Goal: Task Accomplishment & Management: Use online tool/utility

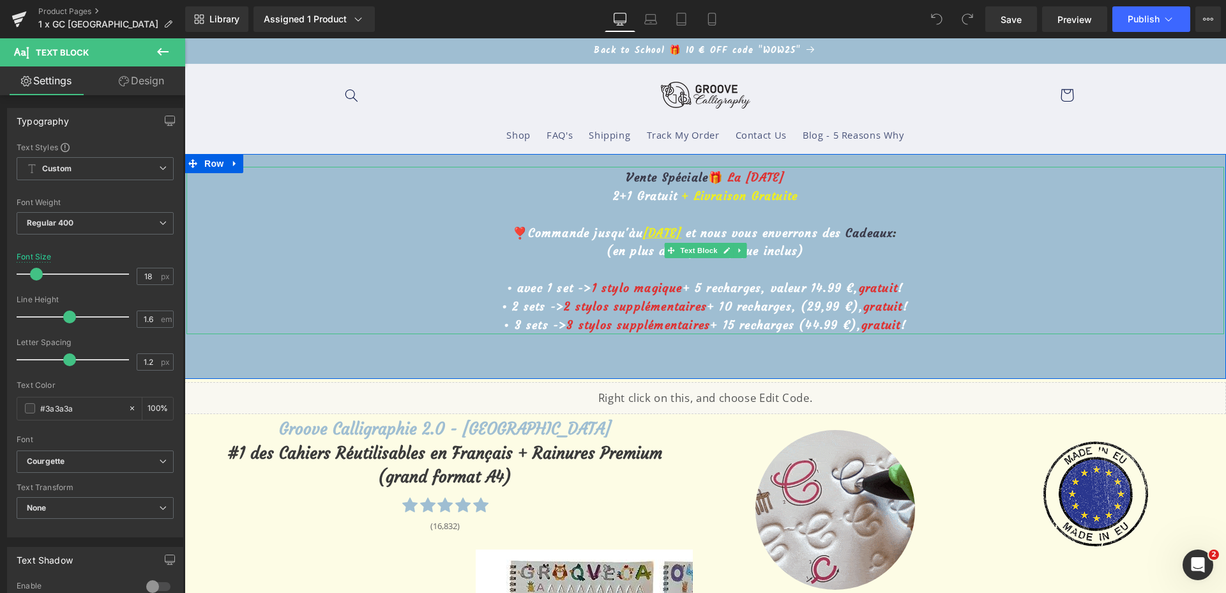
drag, startPoint x: 648, startPoint y: 233, endPoint x: 621, endPoint y: 234, distance: 26.8
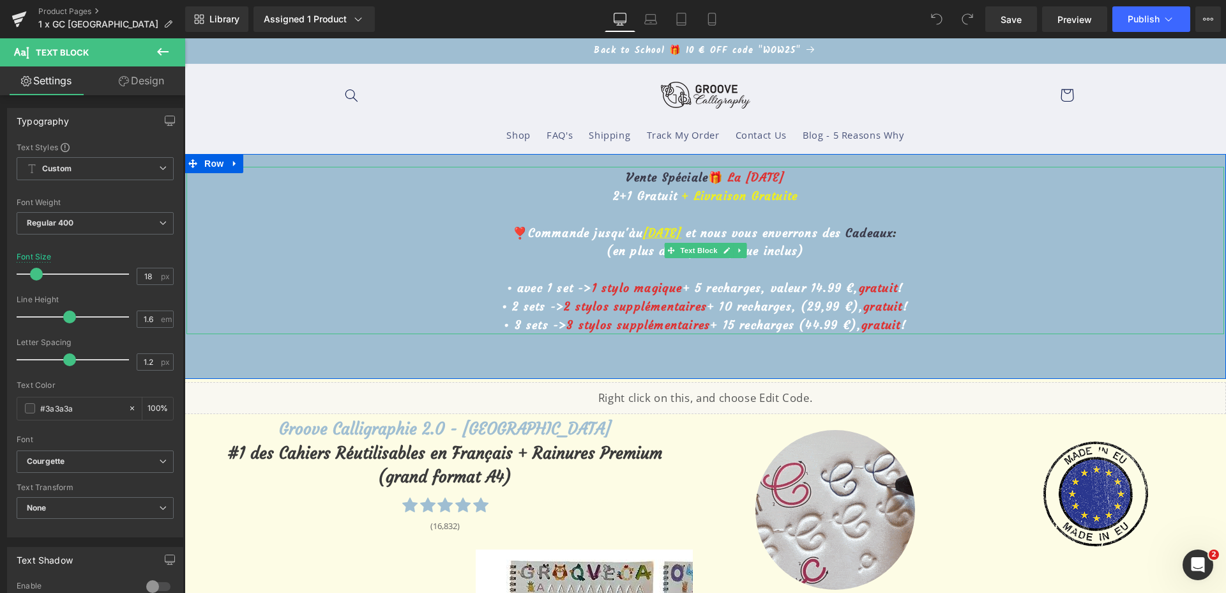
click at [643, 234] on u "30 septembre" at bounding box center [662, 232] width 38 height 15
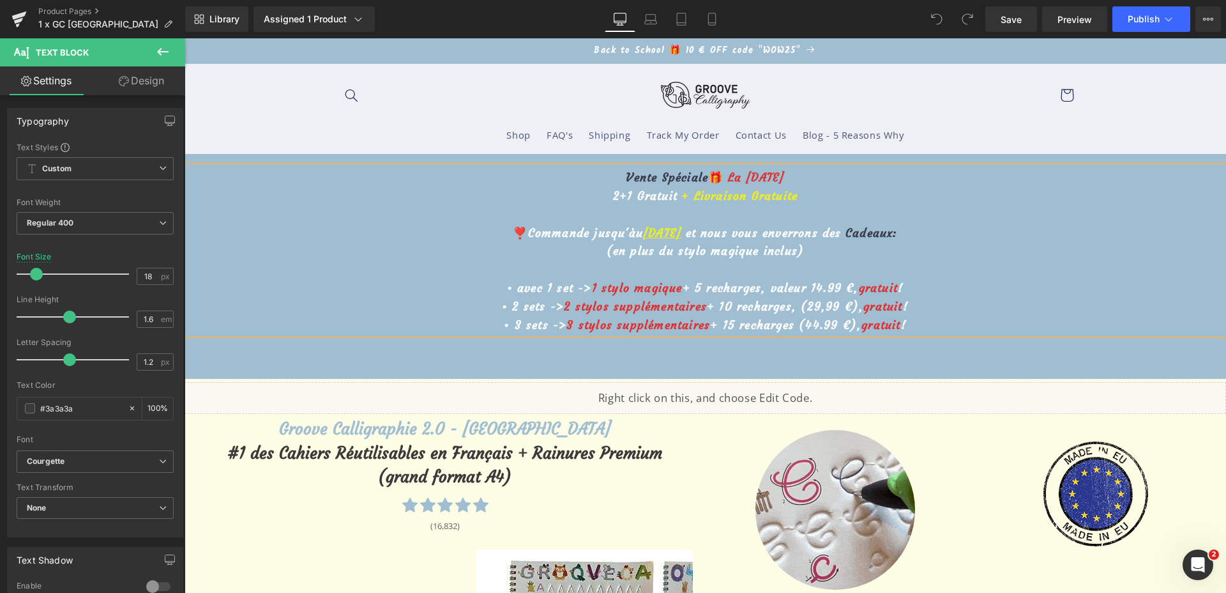
paste div "To enrich screen reader interactions, please activate Accessibility in Grammarl…"
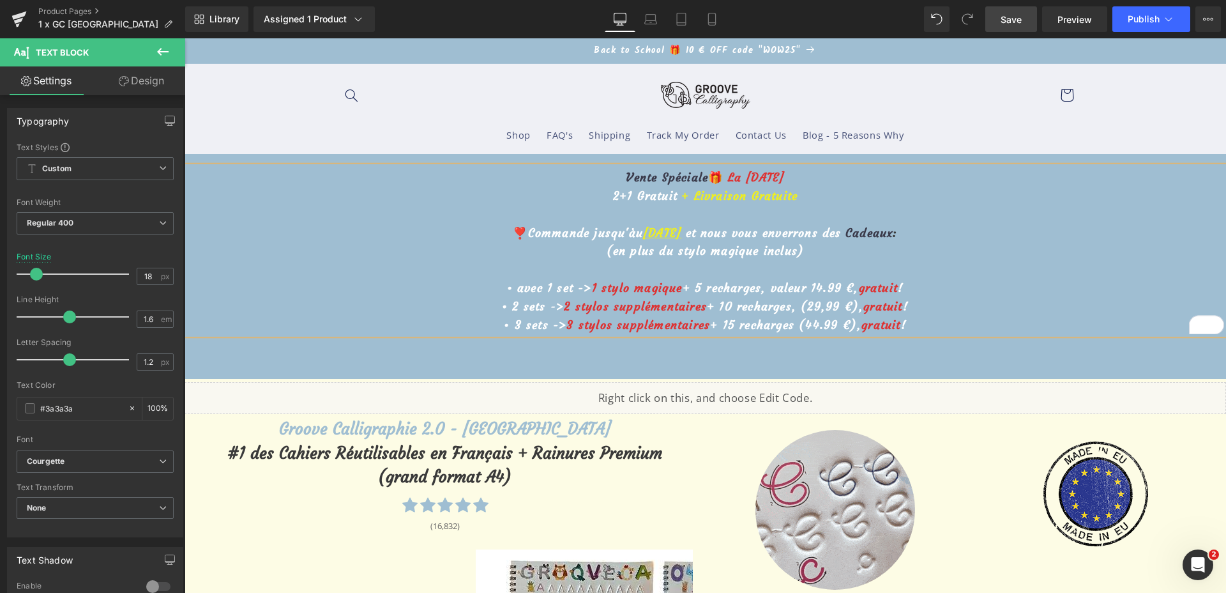
click at [1012, 31] on link "Save" at bounding box center [1011, 19] width 52 height 26
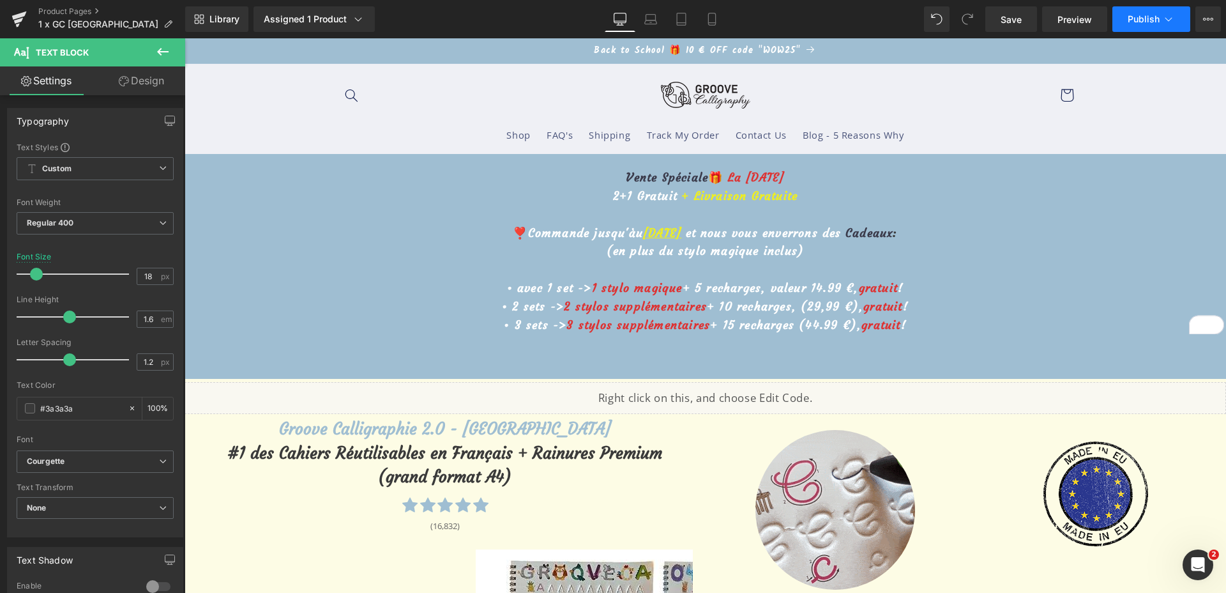
click at [1148, 24] on button "Publish" at bounding box center [1151, 19] width 78 height 26
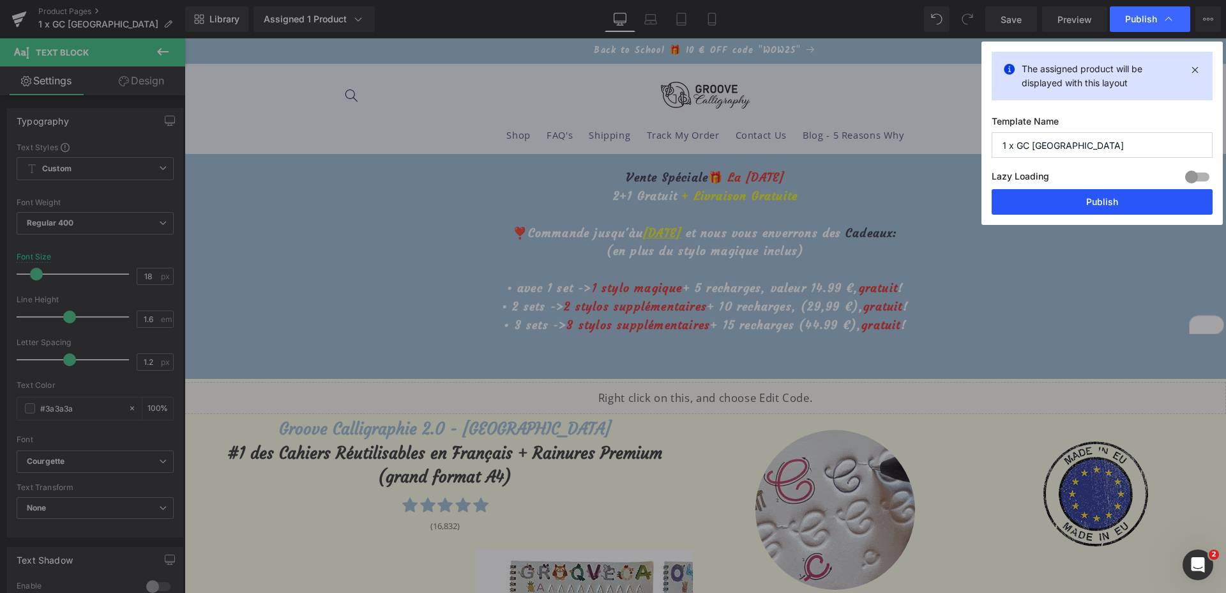
click at [1104, 206] on button "Publish" at bounding box center [1102, 202] width 221 height 26
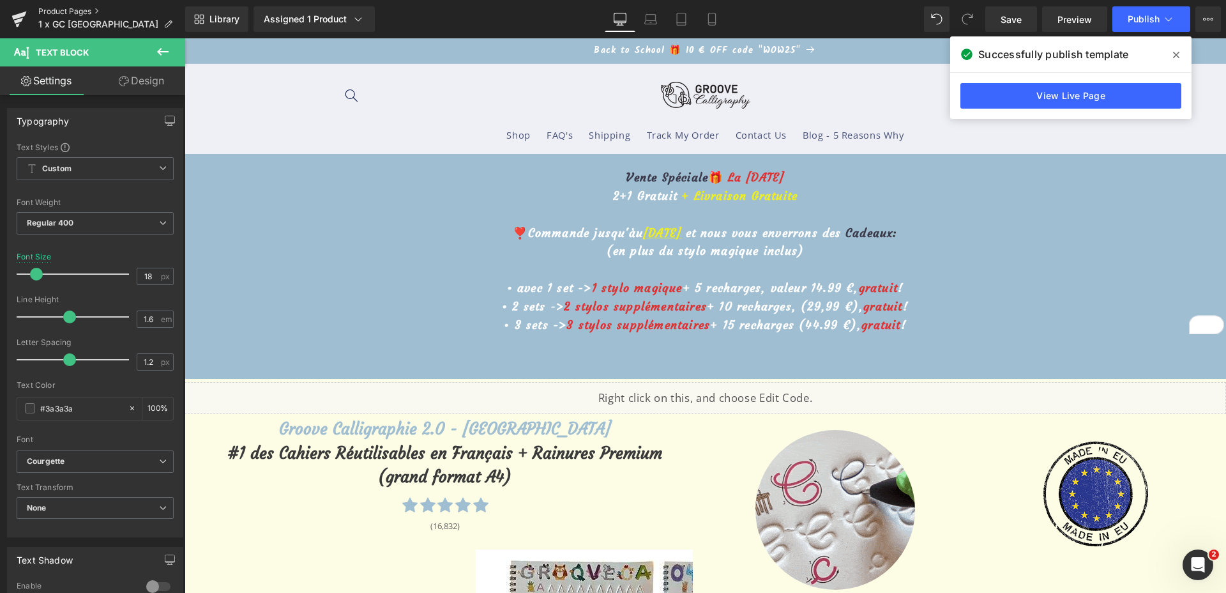
click at [49, 10] on link "Product Pages" at bounding box center [111, 11] width 147 height 10
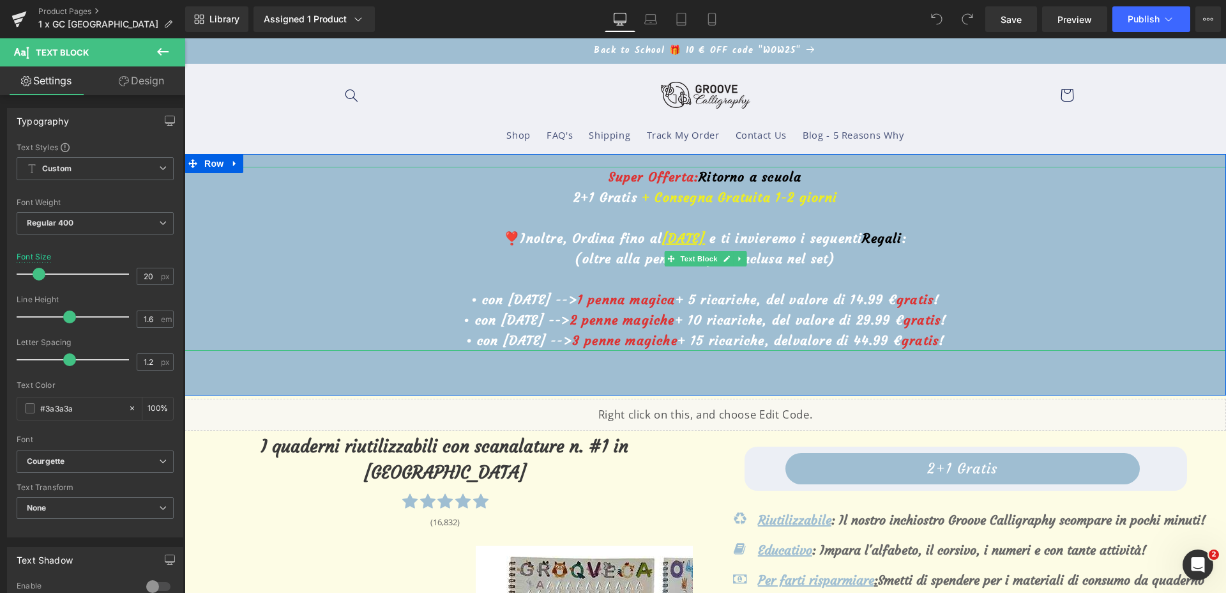
drag, startPoint x: 715, startPoint y: 243, endPoint x: 637, endPoint y: 245, distance: 77.9
click at [662, 245] on u "[DATE]" at bounding box center [683, 238] width 43 height 16
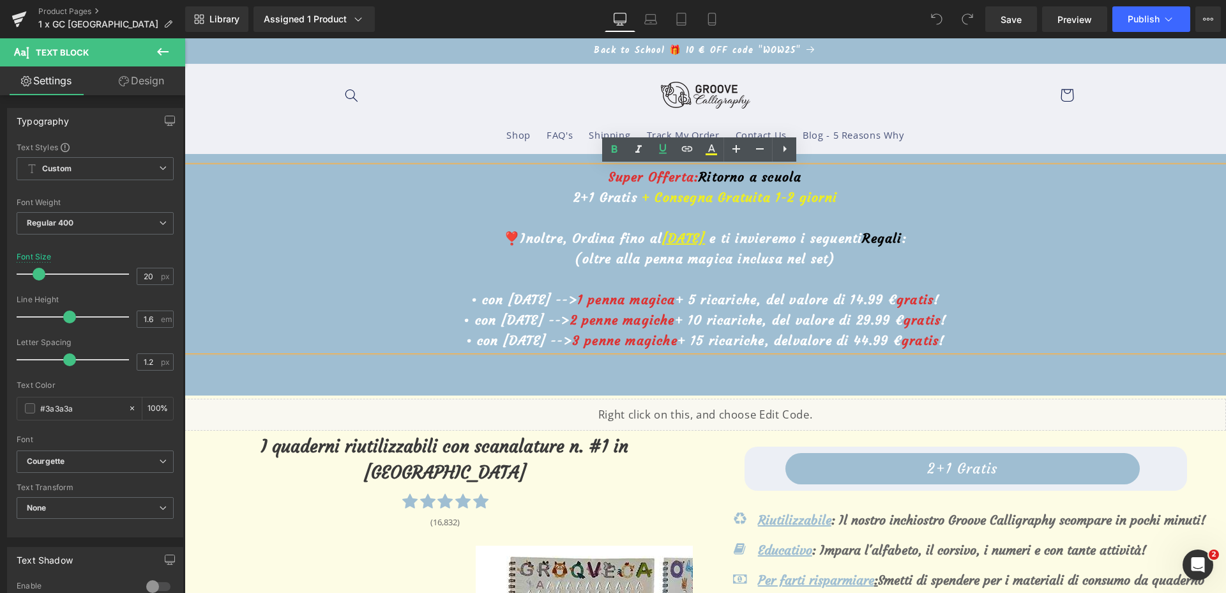
paste div "To enrich screen reader interactions, please activate Accessibility in Grammarl…"
click at [705, 237] on u "[DATE]" at bounding box center [683, 238] width 43 height 16
click at [695, 238] on u "[DATE]" at bounding box center [683, 238] width 43 height 16
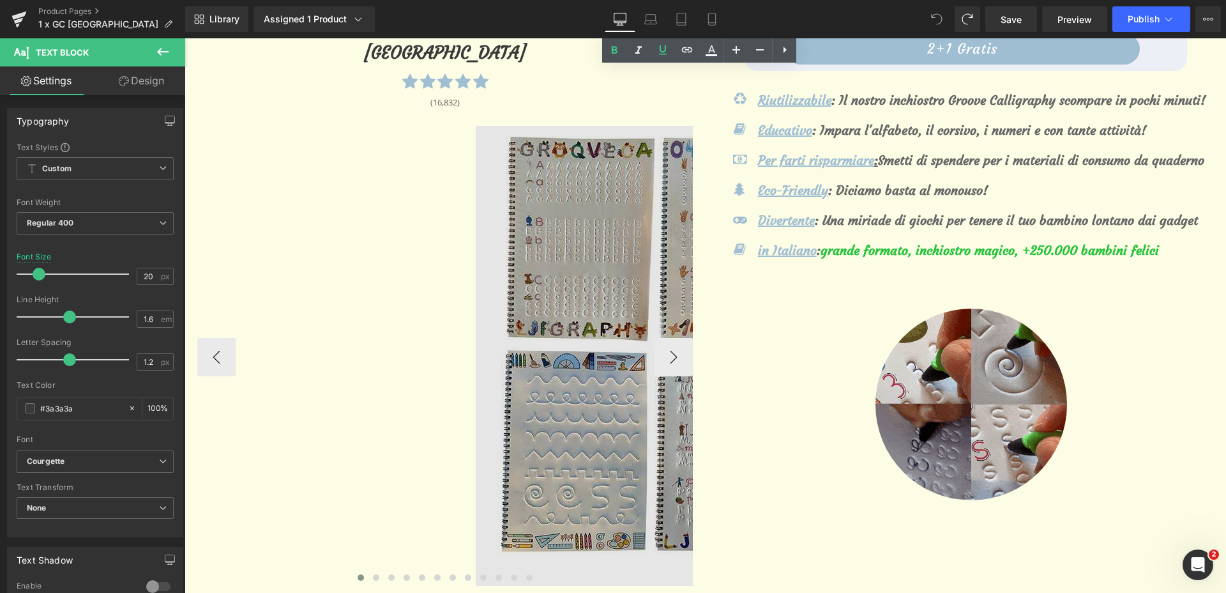
scroll to position [639, 0]
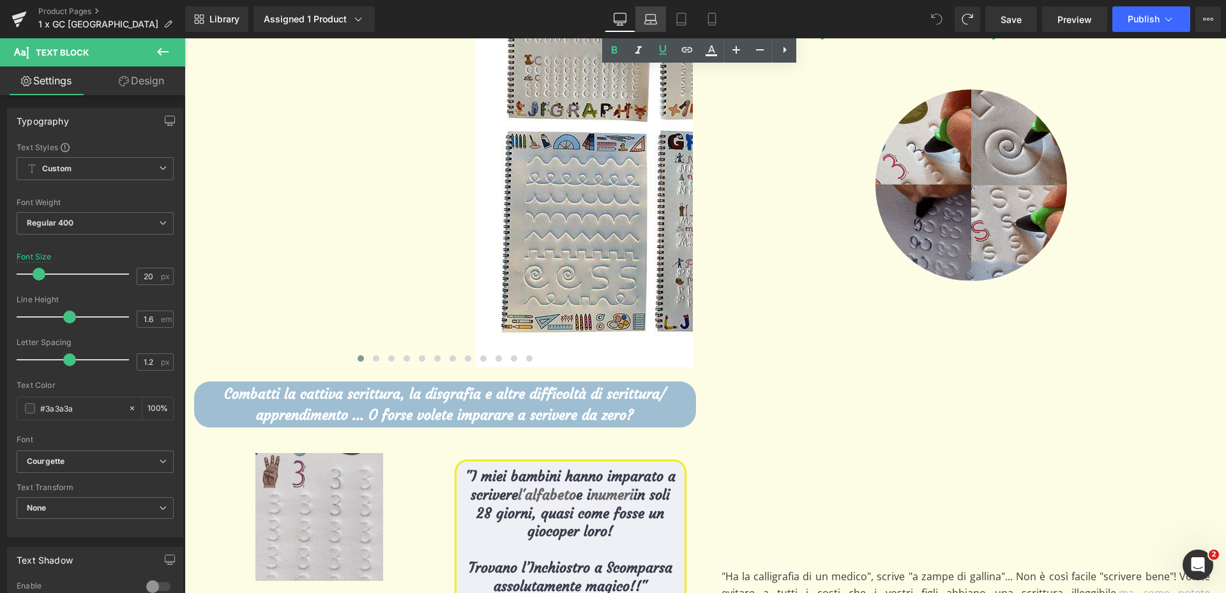
click at [648, 20] on icon at bounding box center [650, 19] width 13 height 13
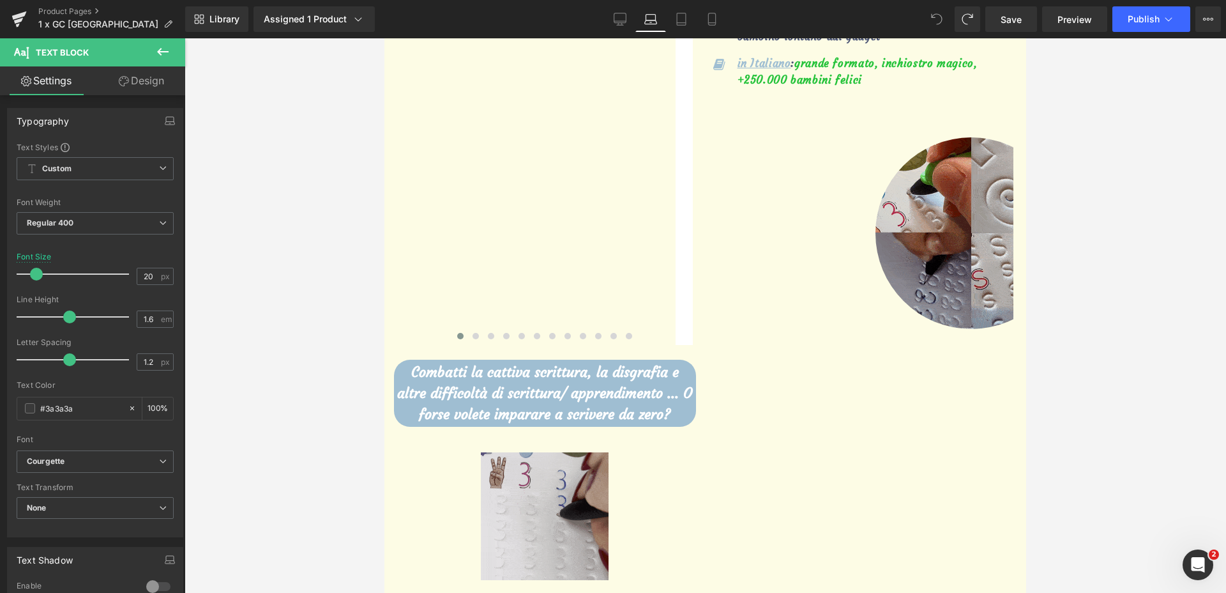
scroll to position [0, 0]
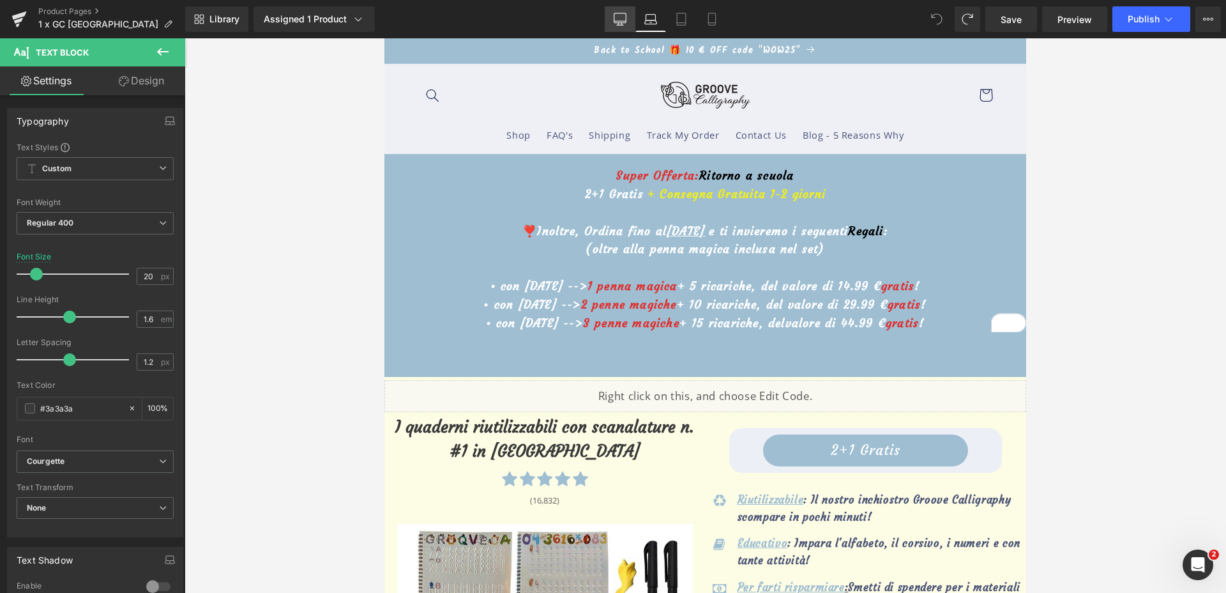
click at [627, 19] on link "Desktop" at bounding box center [620, 19] width 31 height 26
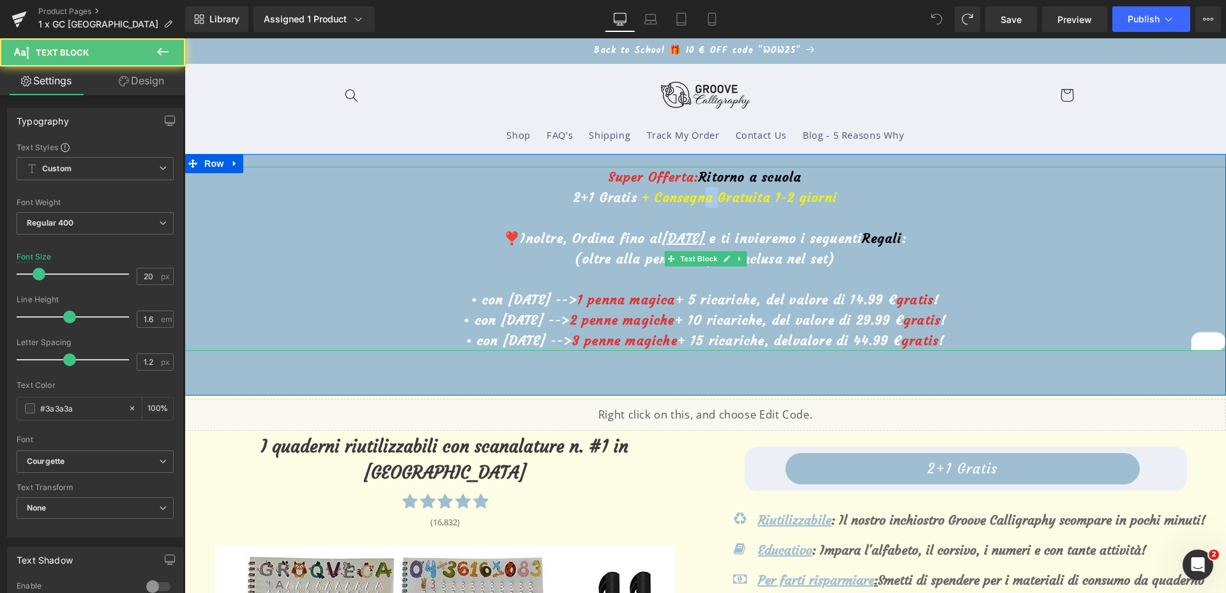
drag, startPoint x: 701, startPoint y: 195, endPoint x: 715, endPoint y: 192, distance: 14.3
click at [715, 192] on font "+ Consegna Gratuita 1-2 giorni" at bounding box center [739, 197] width 195 height 16
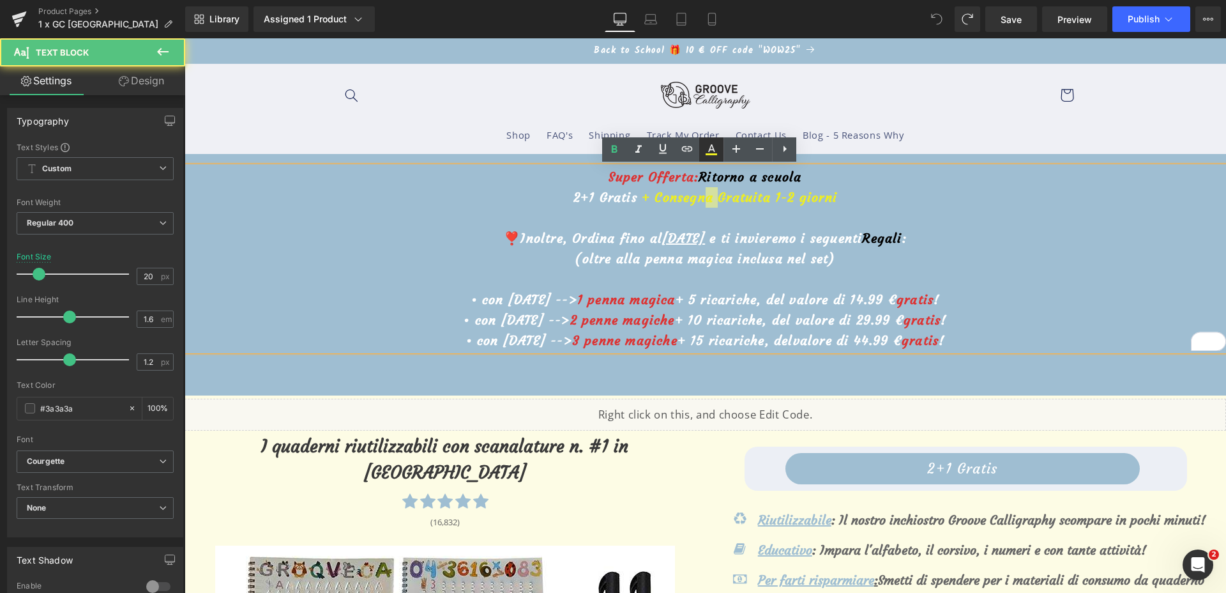
click at [708, 154] on icon at bounding box center [711, 154] width 11 height 2
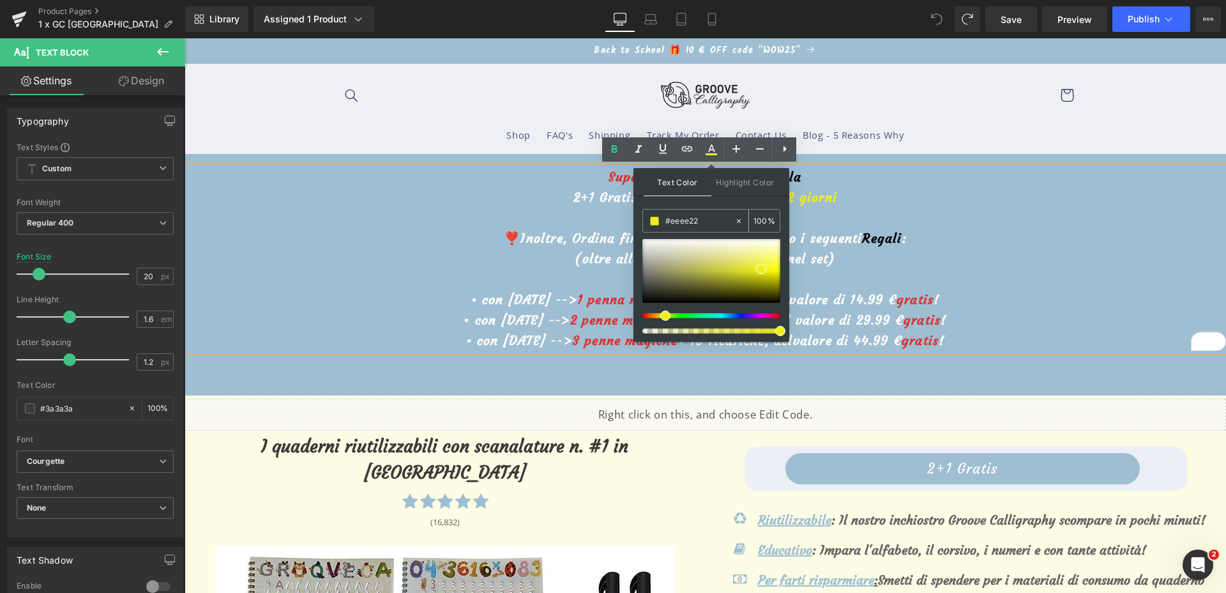
click at [697, 211] on div "#eeee22" at bounding box center [688, 220] width 91 height 22
click at [697, 218] on input "#eeee22" at bounding box center [699, 221] width 69 height 14
click at [596, 247] on p "❣️Inoltre, Ordina fino al [DATE] e ti invieremo i seguenti Regali :" at bounding box center [706, 238] width 1042 height 20
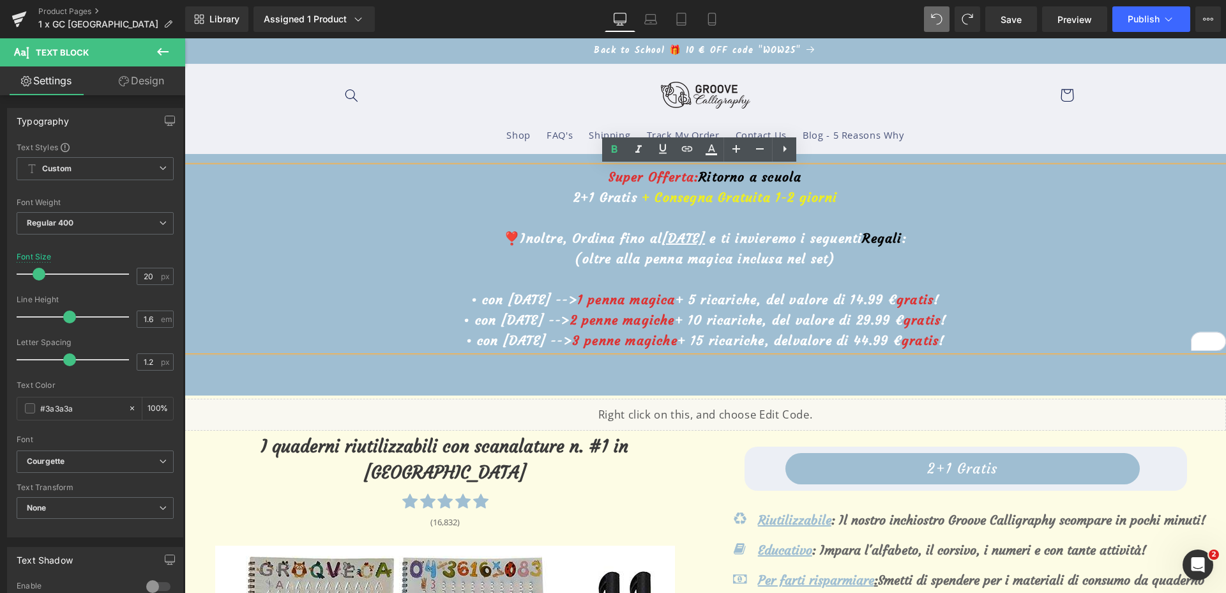
drag, startPoint x: 646, startPoint y: 236, endPoint x: 706, endPoint y: 236, distance: 59.4
click at [705, 236] on u "[DATE]" at bounding box center [683, 238] width 43 height 16
click at [716, 148] on icon at bounding box center [711, 149] width 15 height 15
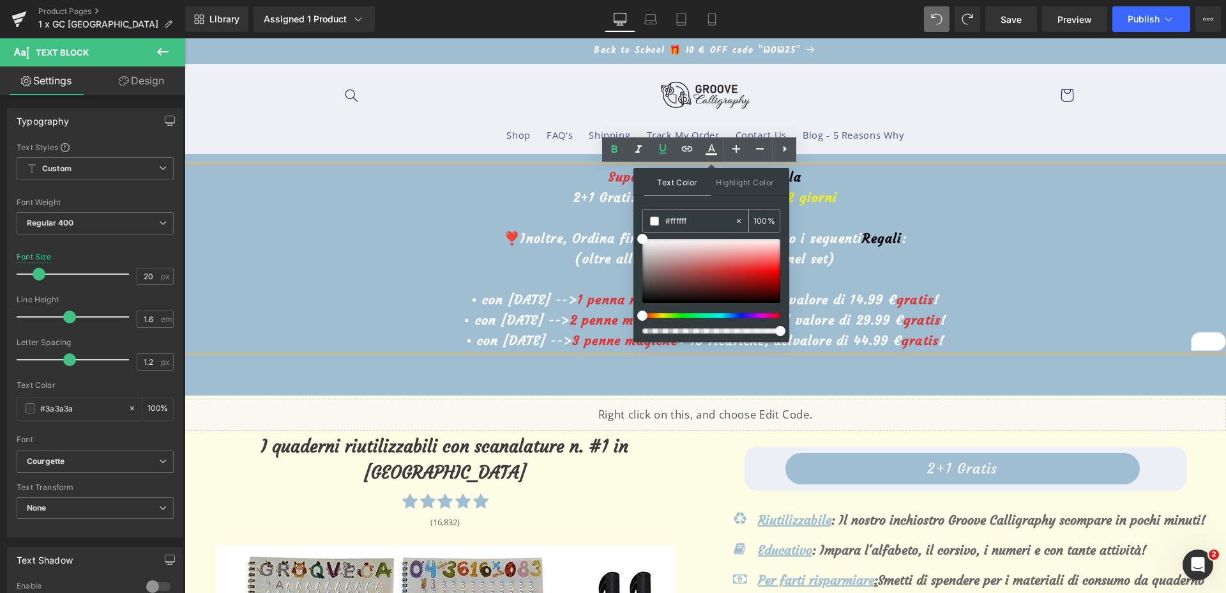
click at [678, 224] on input "#eeee22" at bounding box center [699, 221] width 69 height 14
paste input "eeee22"
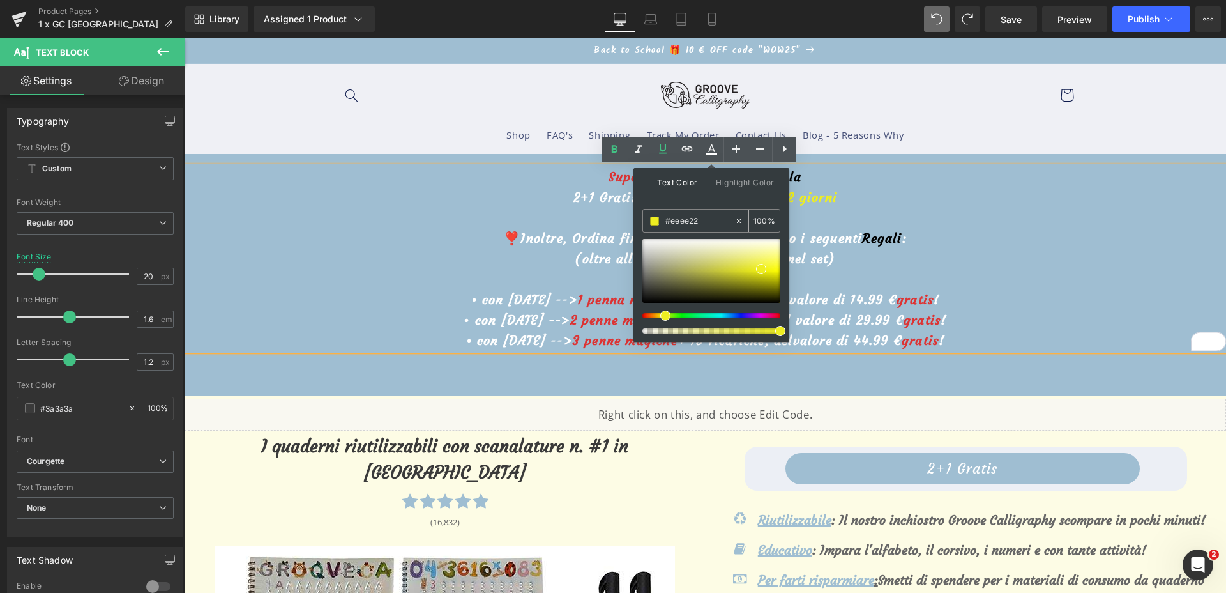
type input "#eeee22"
click at [653, 220] on span at bounding box center [654, 220] width 9 height 9
click at [595, 245] on span "❣️Inoltre, Ordina fino al" at bounding box center [583, 238] width 158 height 16
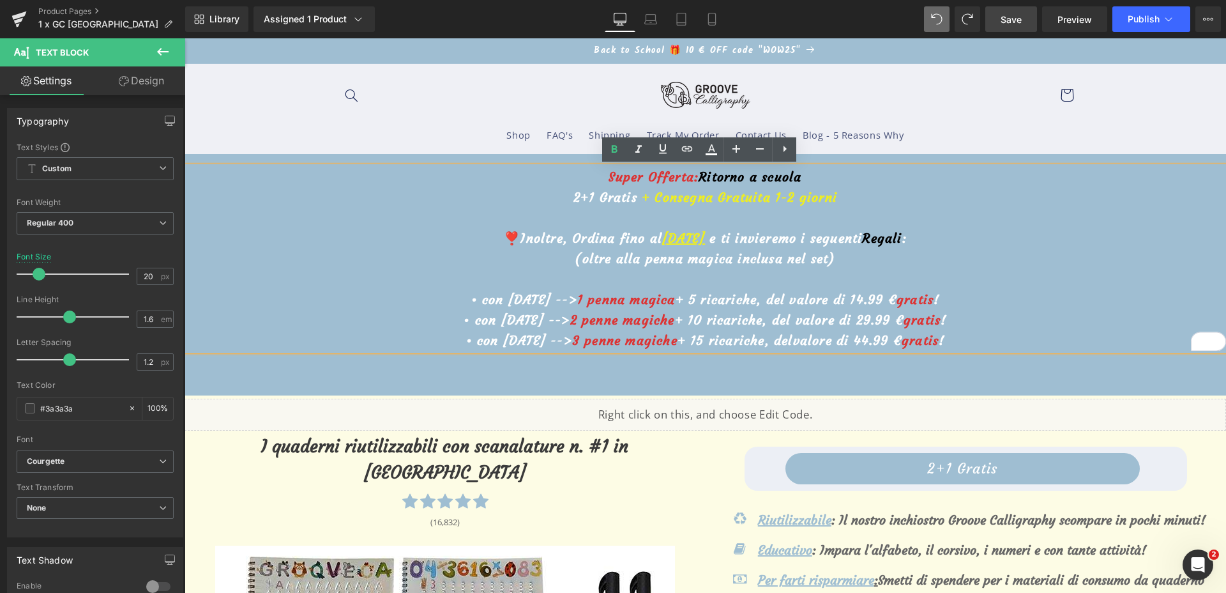
click at [1002, 29] on link "Save" at bounding box center [1011, 19] width 52 height 26
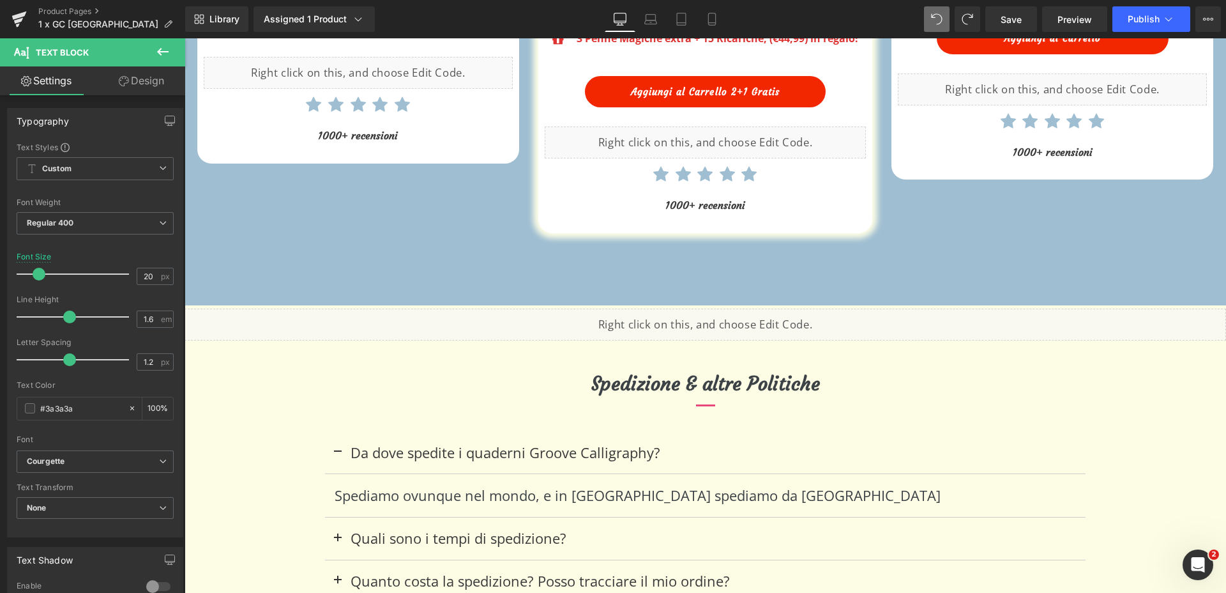
scroll to position [6227, 0]
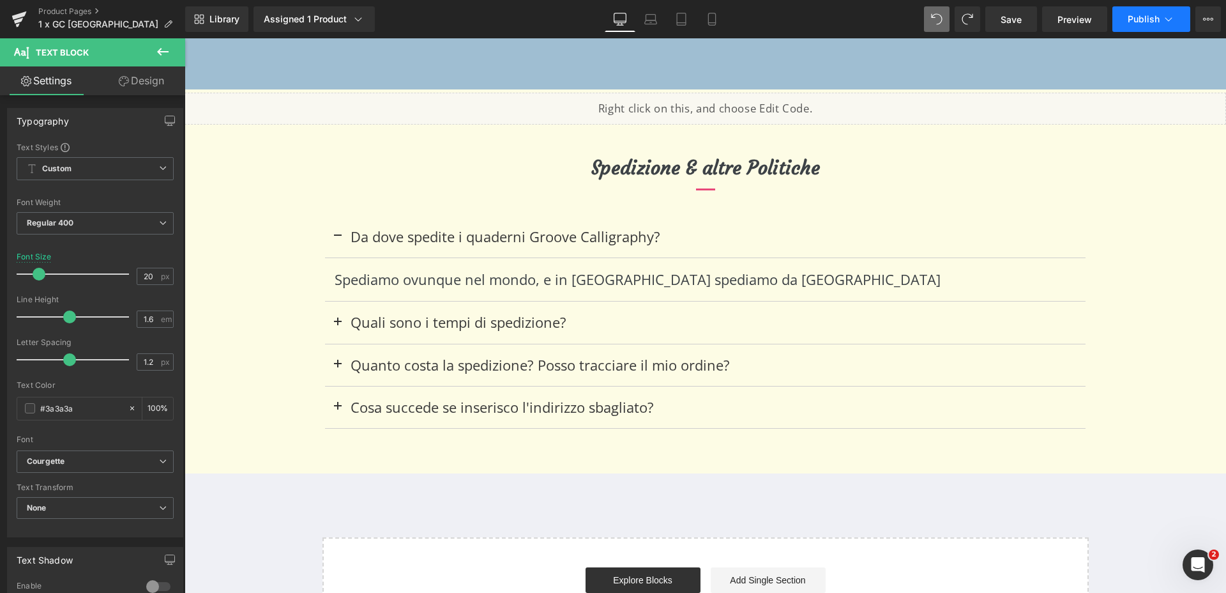
click at [1158, 20] on span "Publish" at bounding box center [1144, 19] width 32 height 10
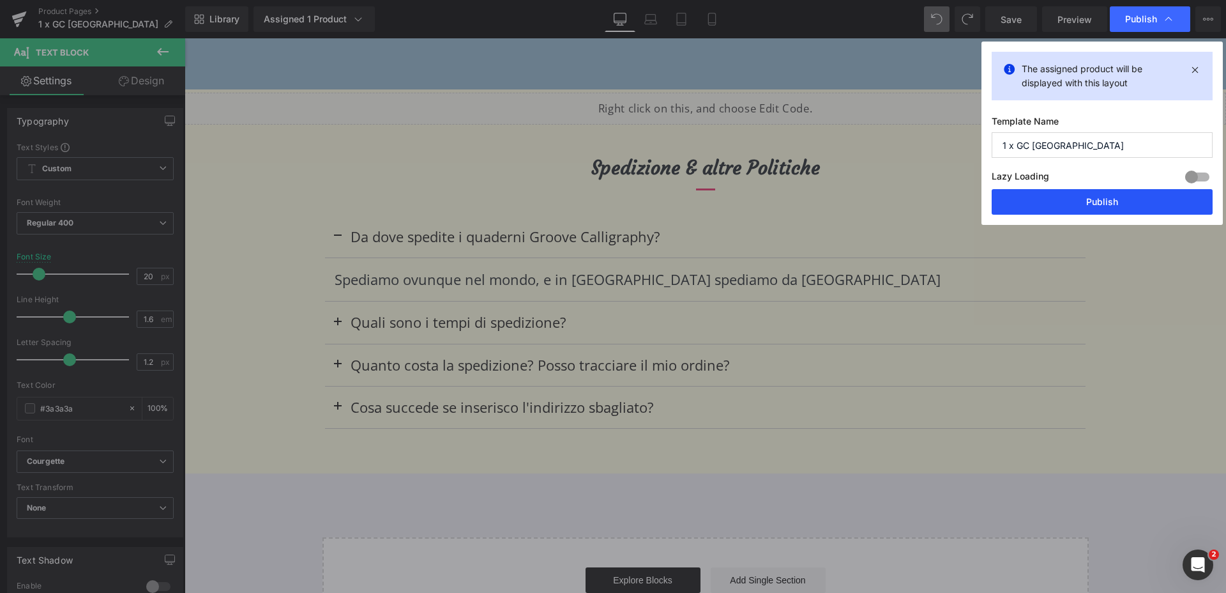
click at [1041, 197] on button "Publish" at bounding box center [1102, 202] width 221 height 26
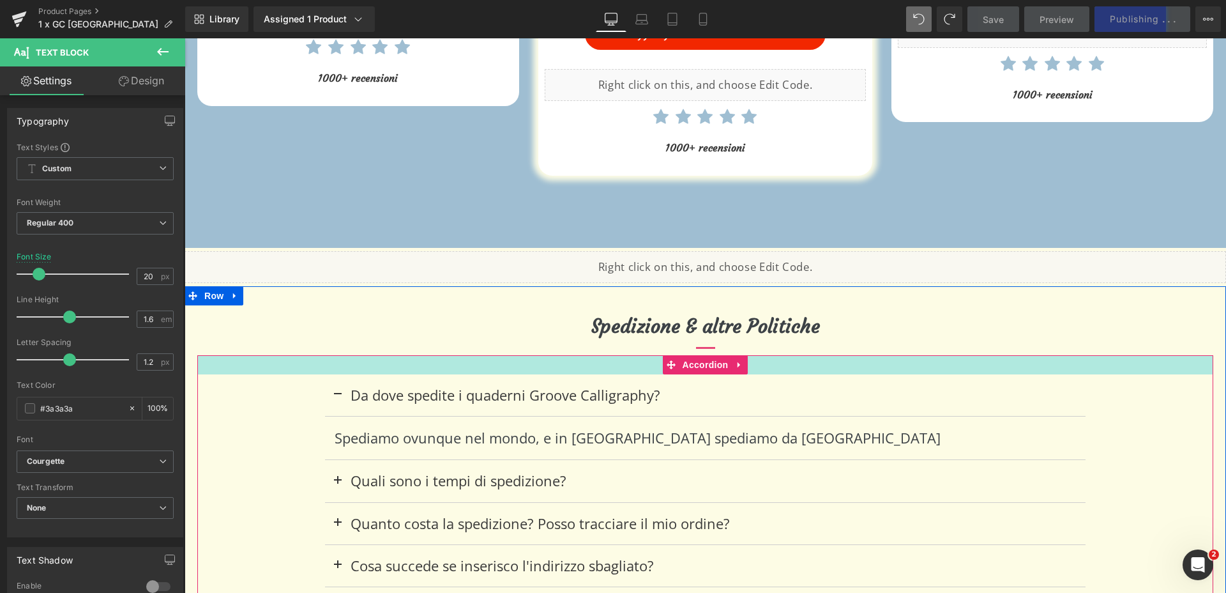
scroll to position [6067, 0]
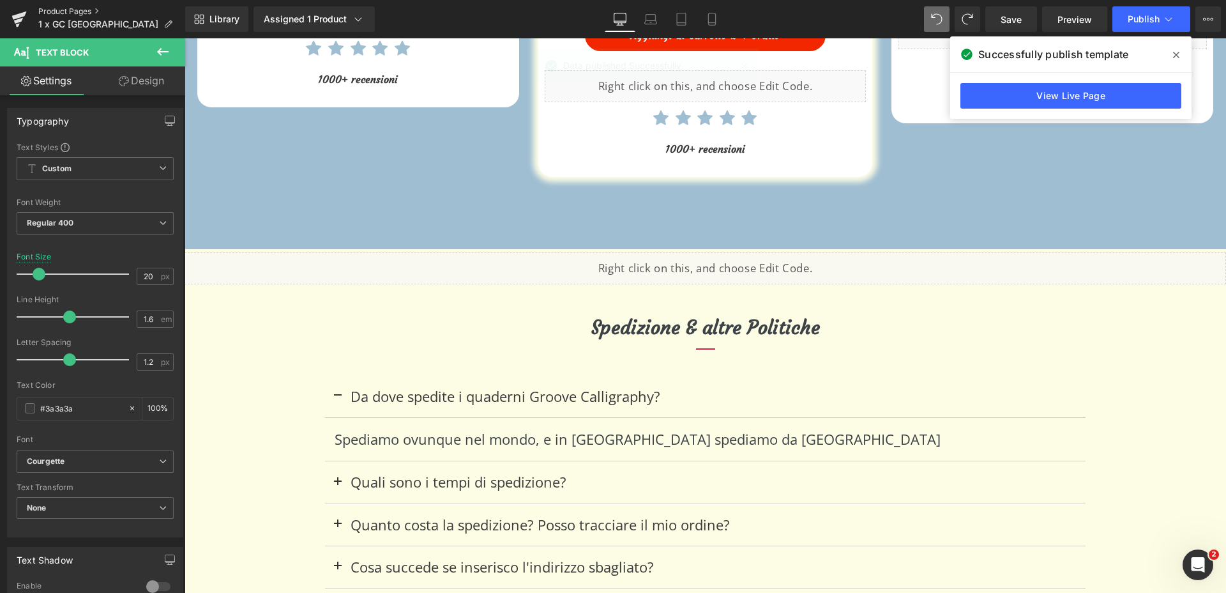
click at [61, 11] on link "Product Pages" at bounding box center [111, 11] width 147 height 10
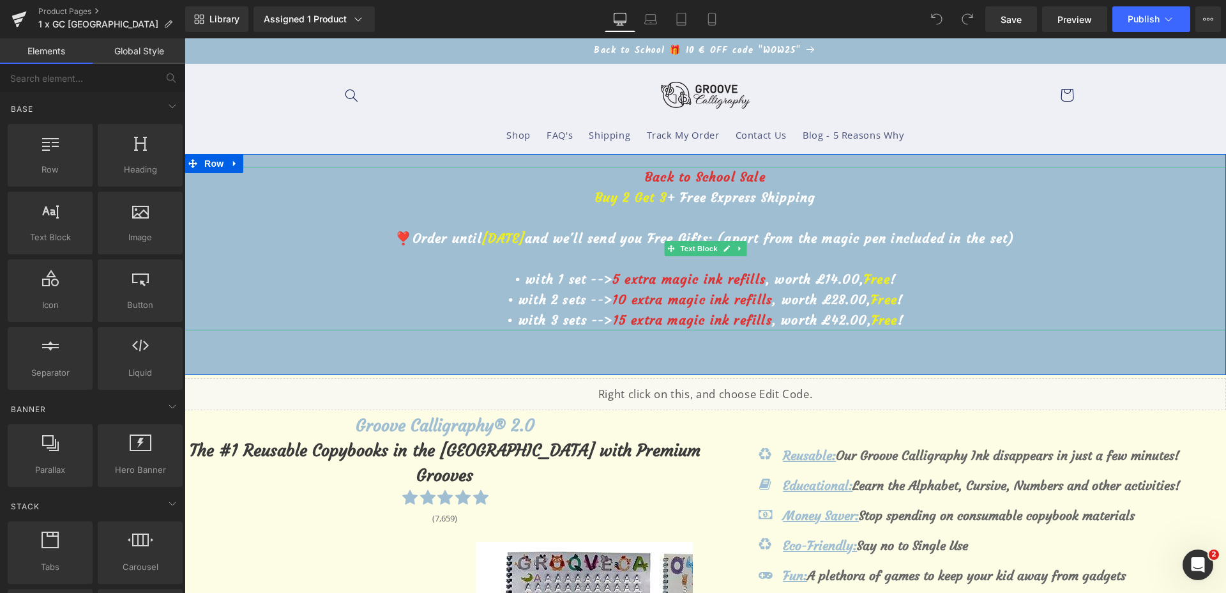
click at [525, 237] on span "September 30th" at bounding box center [503, 238] width 43 height 16
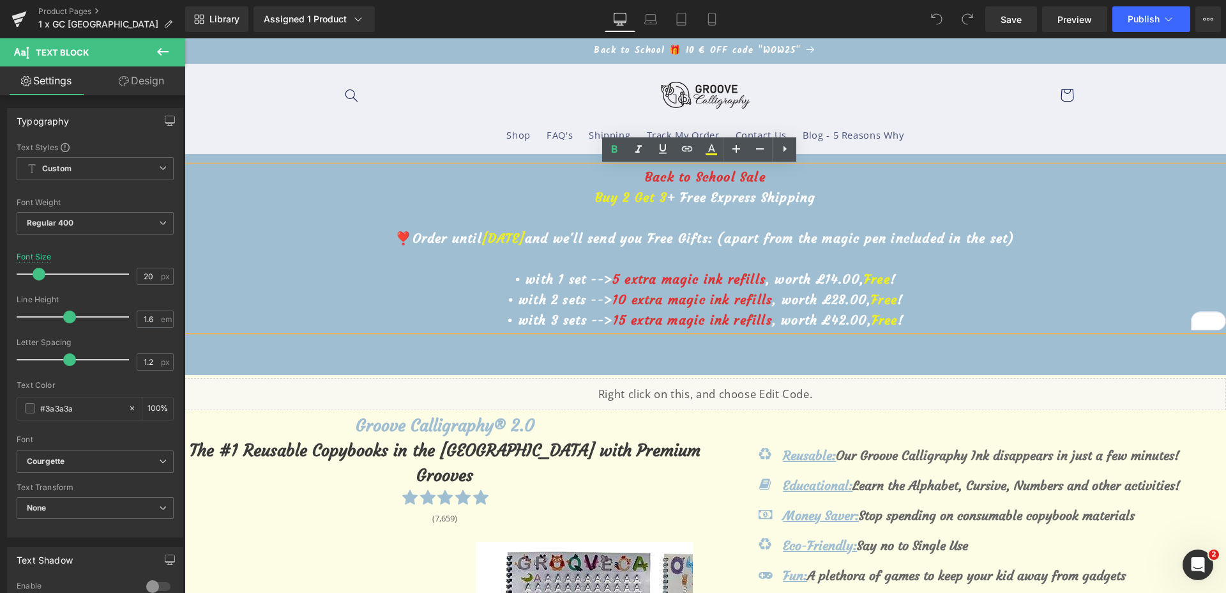
drag, startPoint x: 529, startPoint y: 238, endPoint x: 455, endPoint y: 239, distance: 73.4
click at [482, 239] on span "September 30th" at bounding box center [503, 238] width 43 height 16
click at [1018, 27] on link "Save" at bounding box center [1011, 19] width 52 height 26
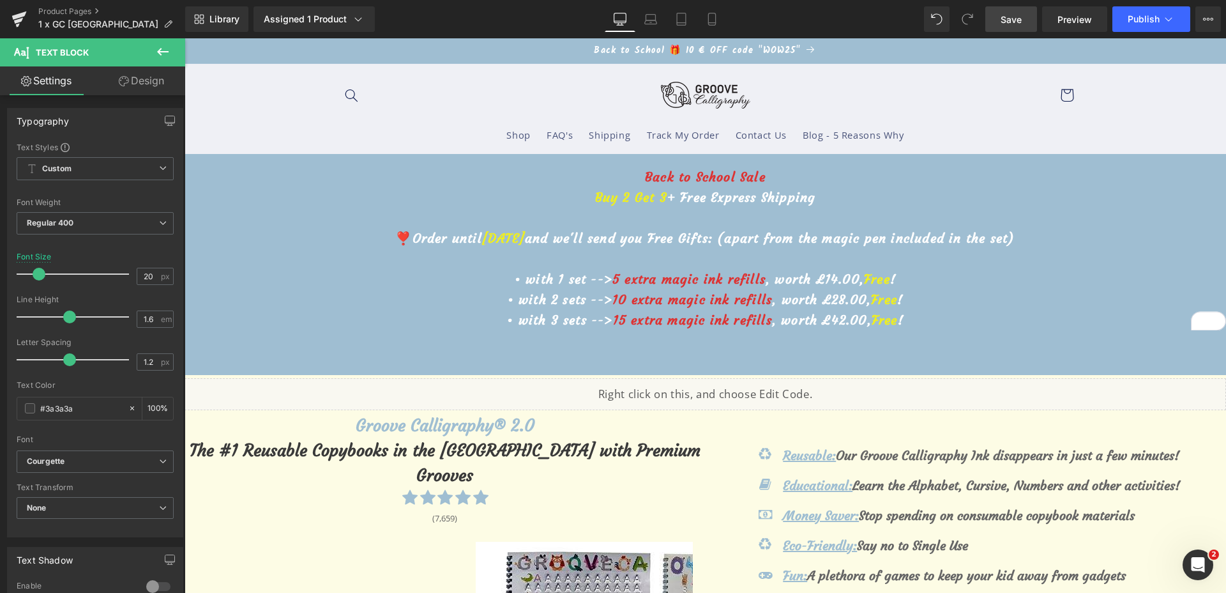
click at [1006, 31] on link "Save" at bounding box center [1011, 19] width 52 height 26
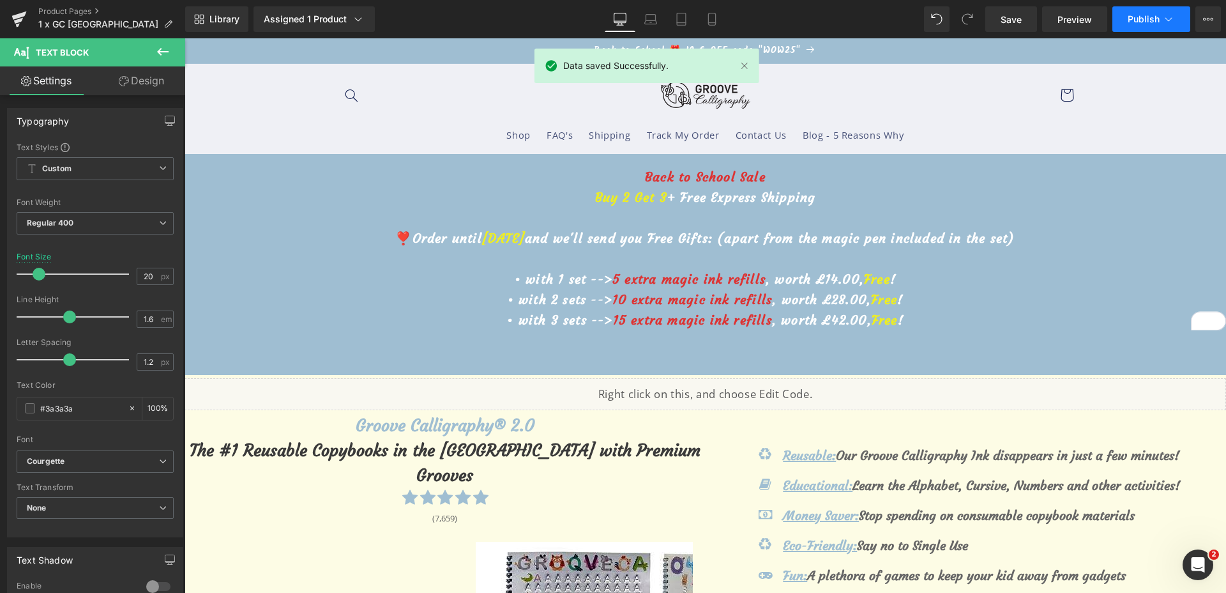
click at [1138, 25] on button "Publish" at bounding box center [1151, 19] width 78 height 26
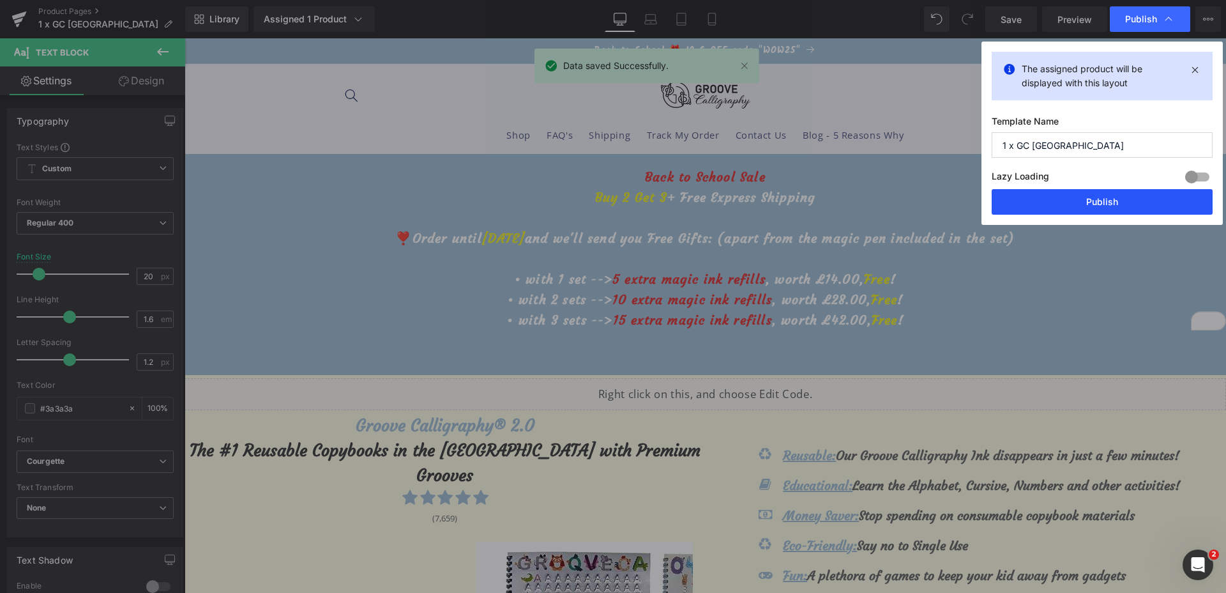
drag, startPoint x: 1132, startPoint y: 200, endPoint x: 936, endPoint y: 150, distance: 202.3
click at [1132, 201] on button "Publish" at bounding box center [1102, 202] width 221 height 26
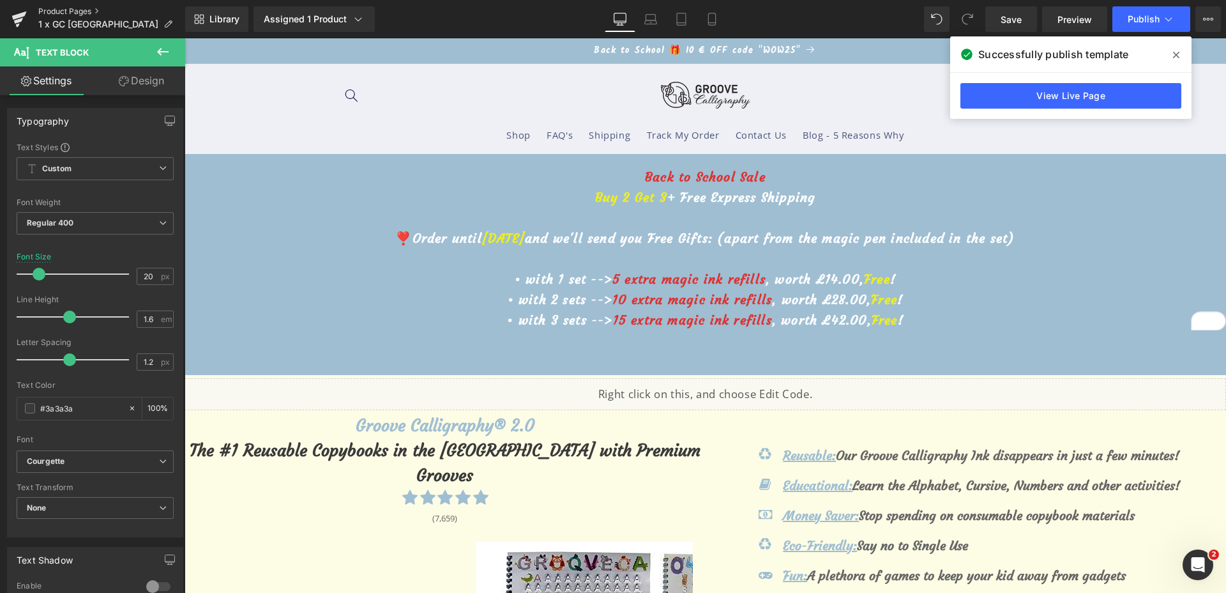
click at [63, 8] on link "Product Pages" at bounding box center [111, 11] width 147 height 10
